Goal: Information Seeking & Learning: Compare options

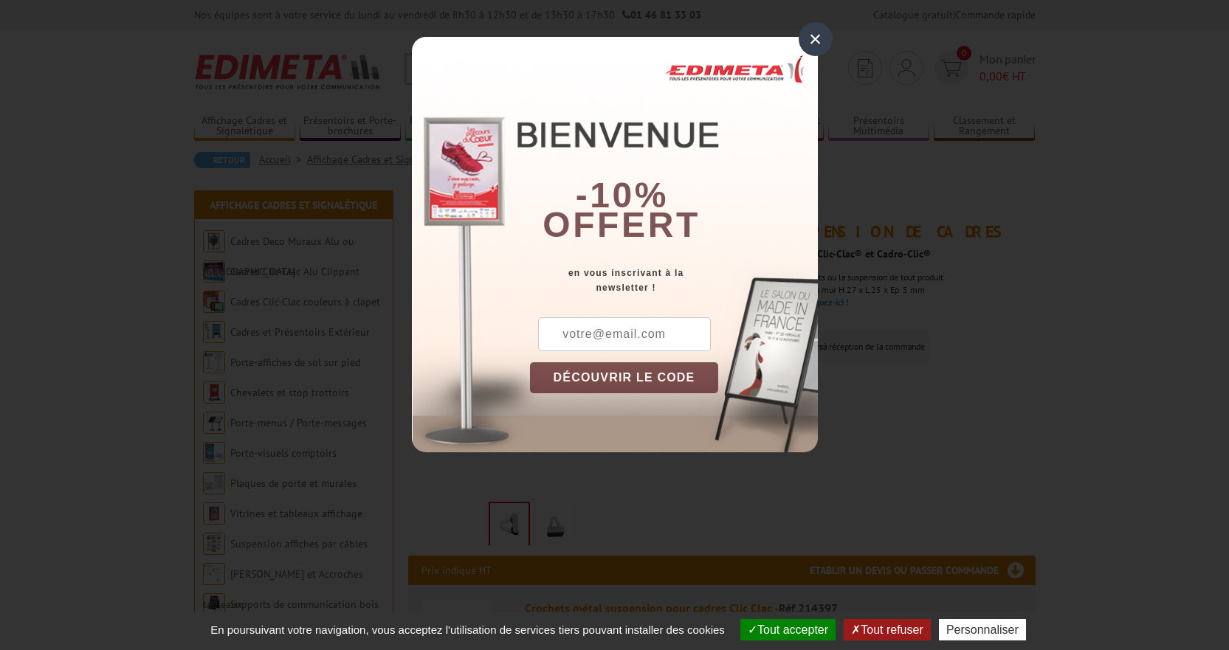
click at [818, 35] on div "×" at bounding box center [816, 39] width 34 height 34
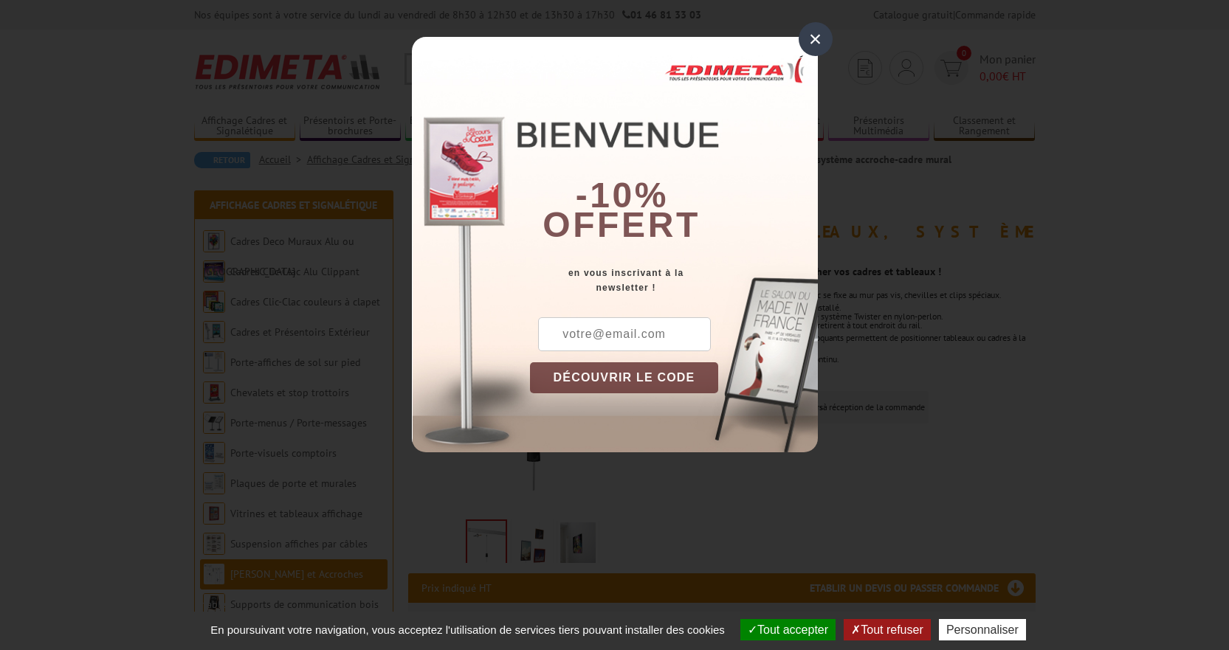
click at [811, 35] on div "×" at bounding box center [816, 39] width 34 height 34
click at [813, 33] on div "×" at bounding box center [816, 39] width 34 height 34
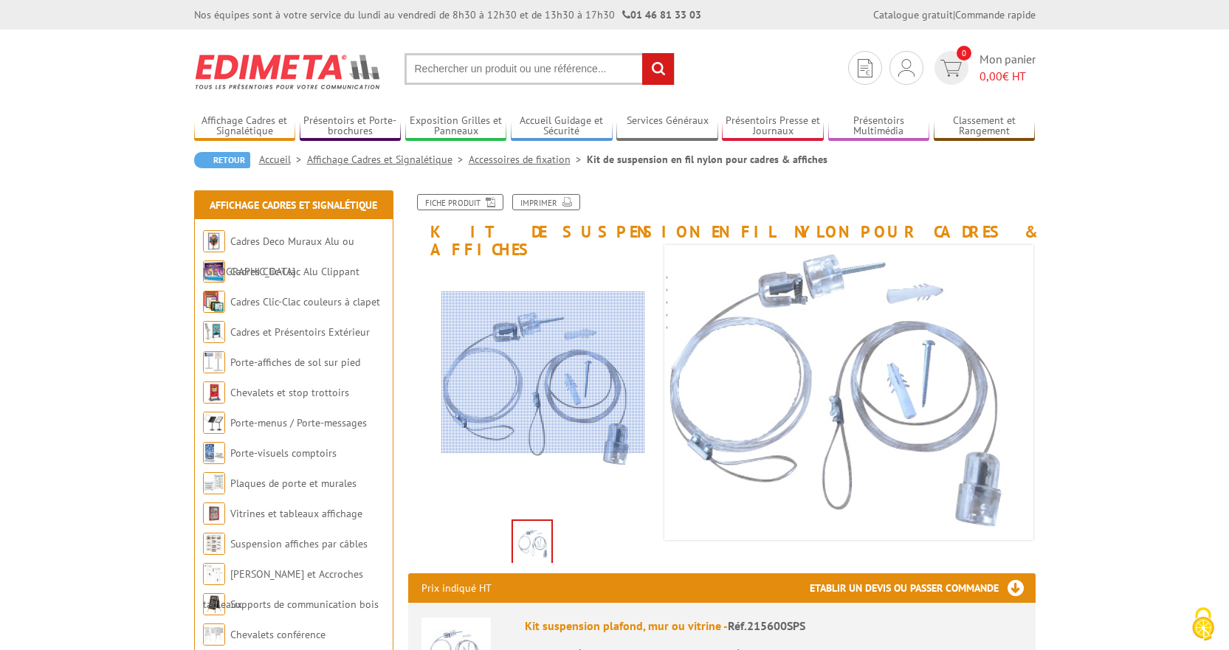
click at [543, 373] on div at bounding box center [544, 373] width 204 height 162
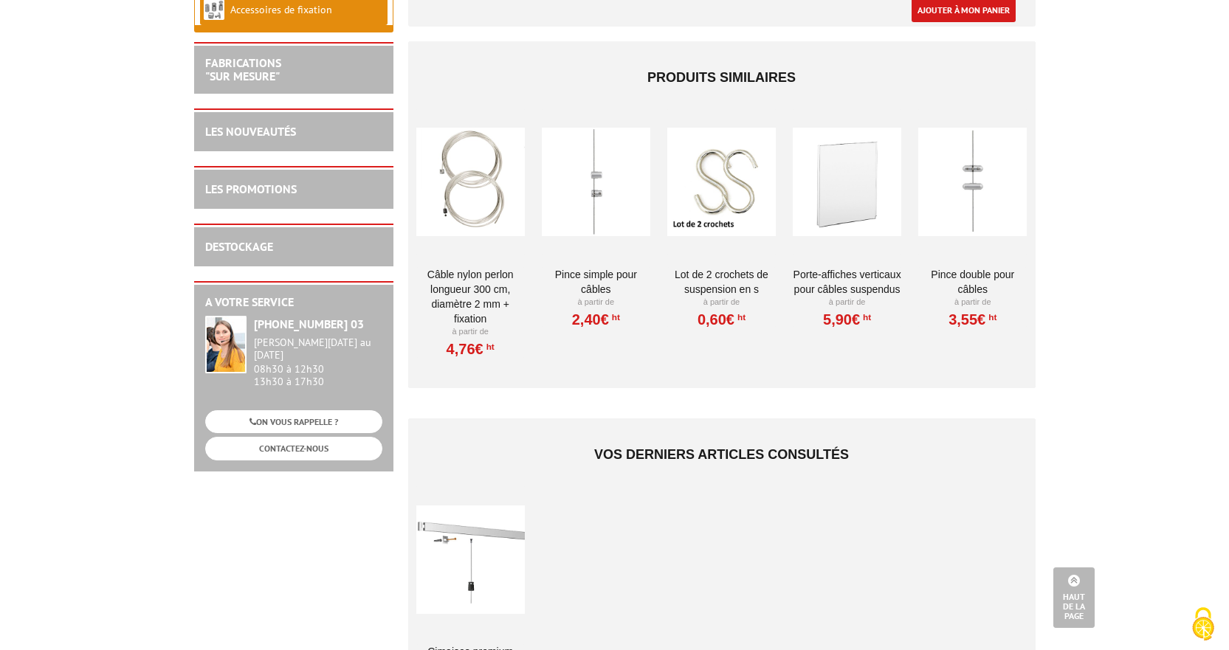
scroll to position [738, 0]
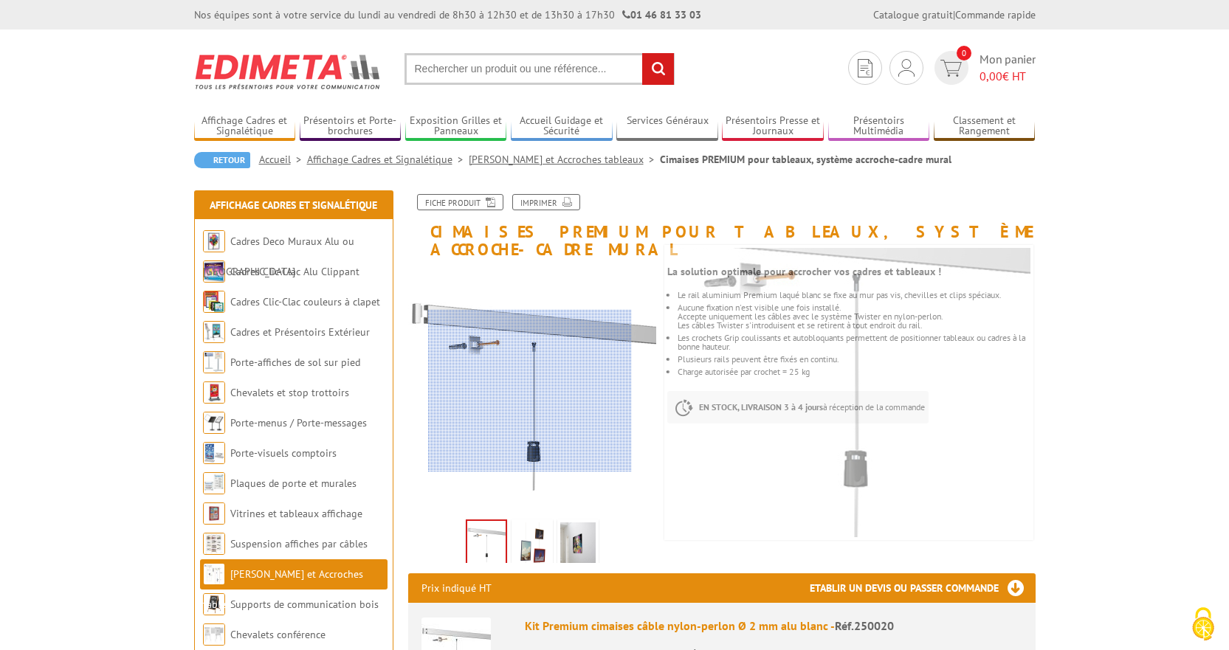
click at [530, 391] on div at bounding box center [530, 391] width 204 height 162
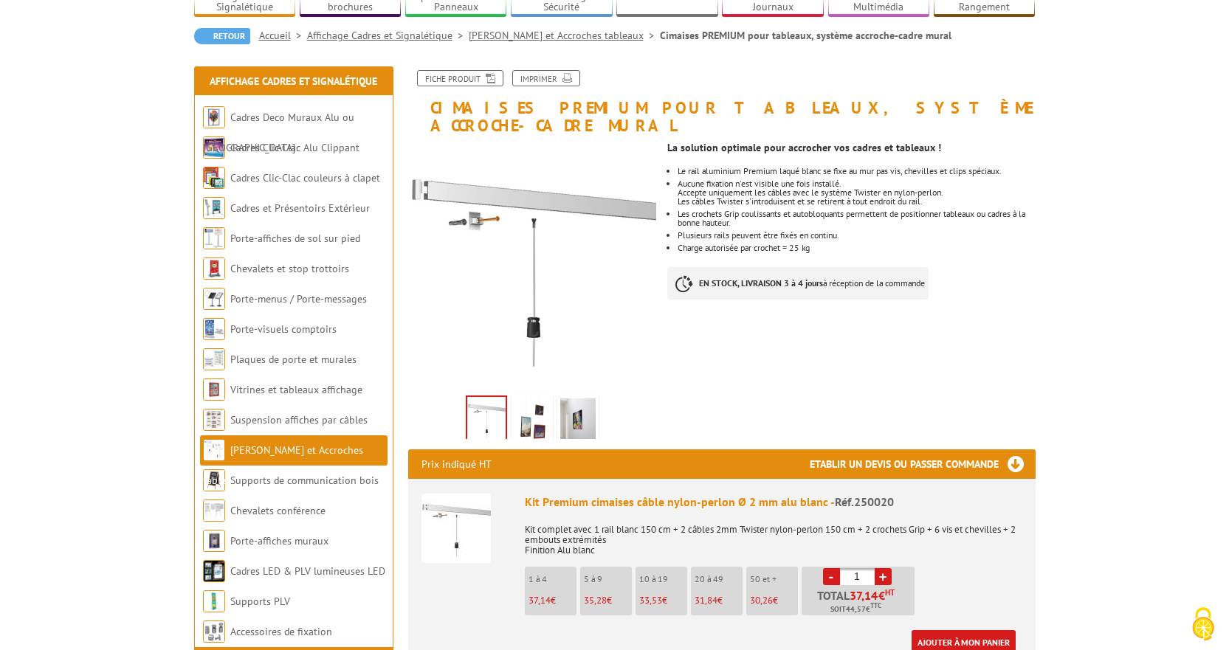
scroll to position [148, 0]
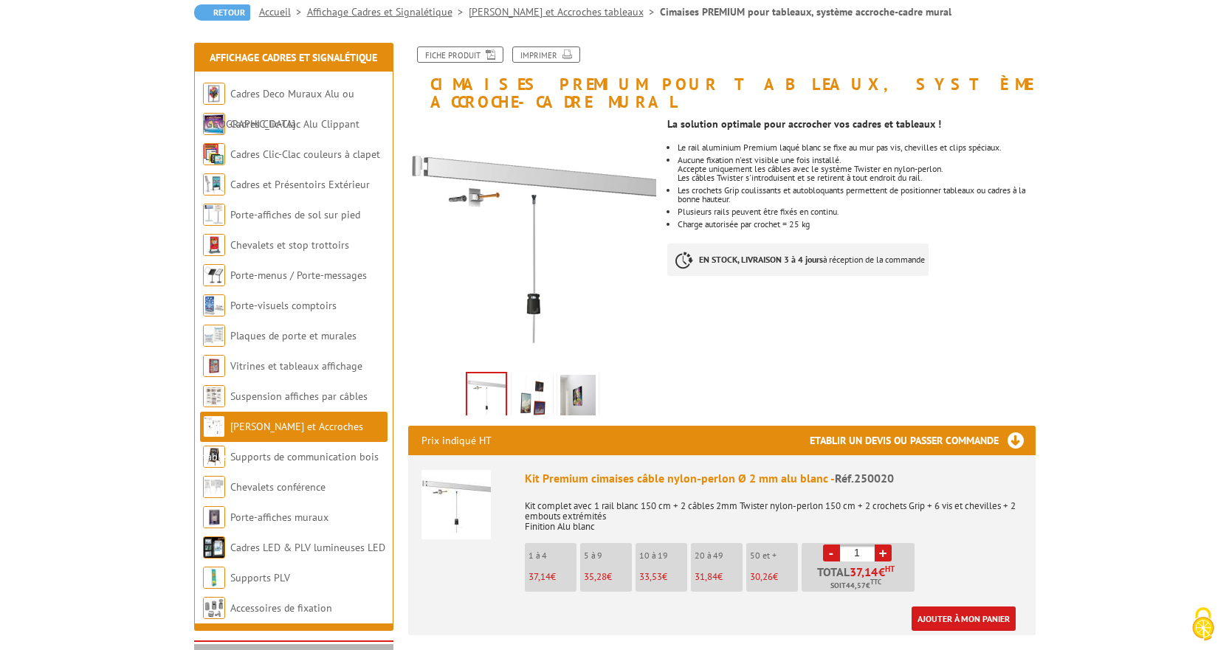
click at [576, 380] on img at bounding box center [577, 398] width 35 height 46
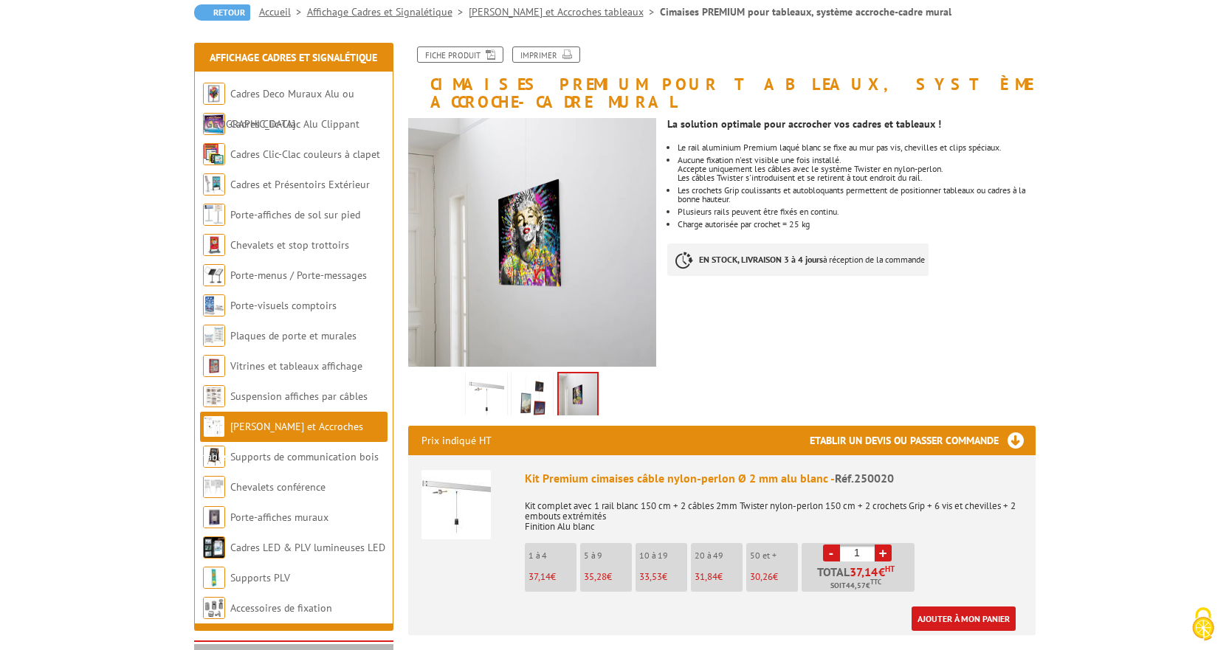
click at [528, 379] on img at bounding box center [532, 398] width 35 height 46
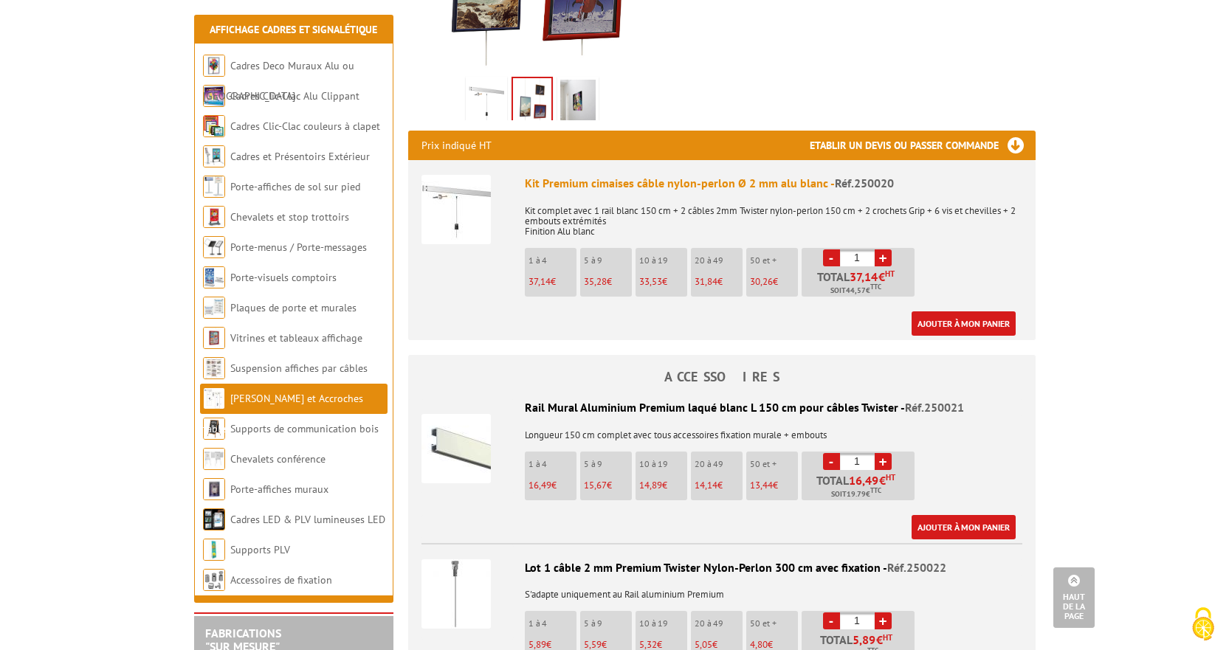
scroll to position [517, 0]
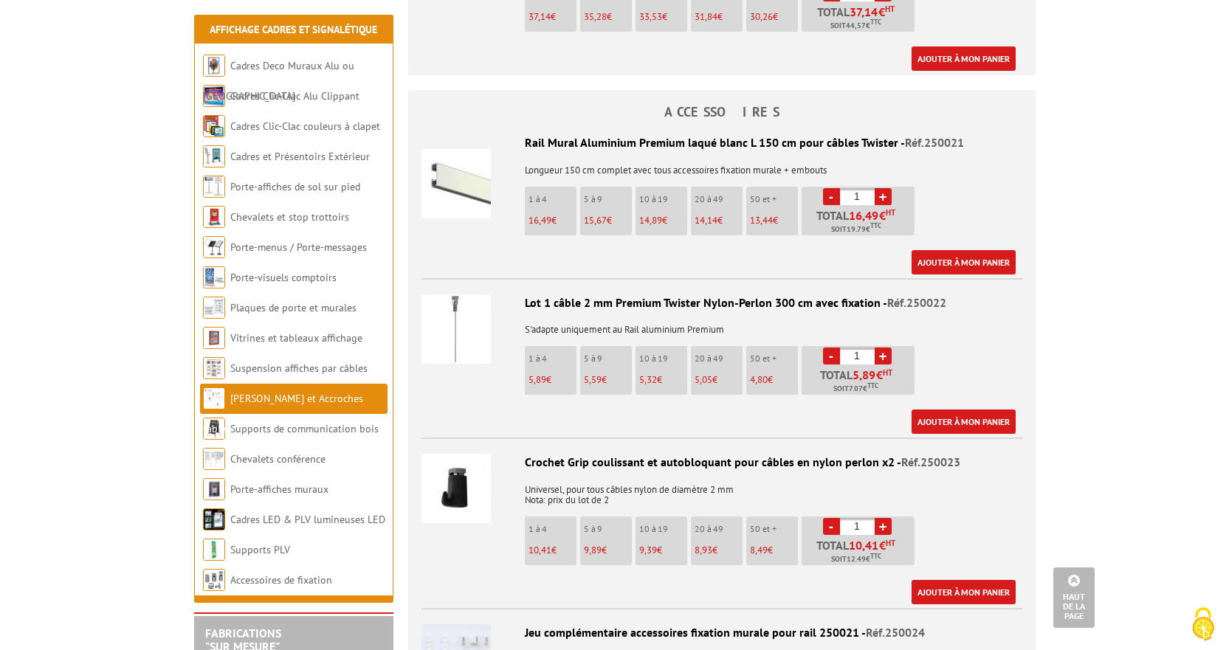
drag, startPoint x: 425, startPoint y: -2, endPoint x: 419, endPoint y: 16, distance: 18.5
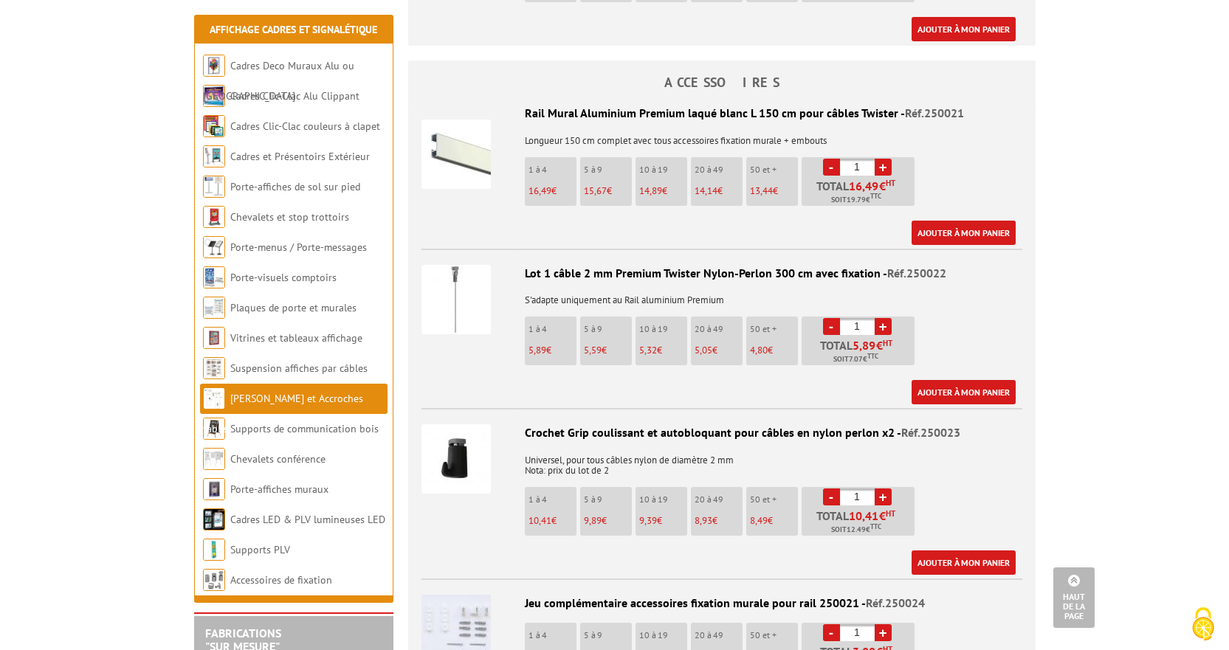
scroll to position [738, 0]
